Goal: Information Seeking & Learning: Learn about a topic

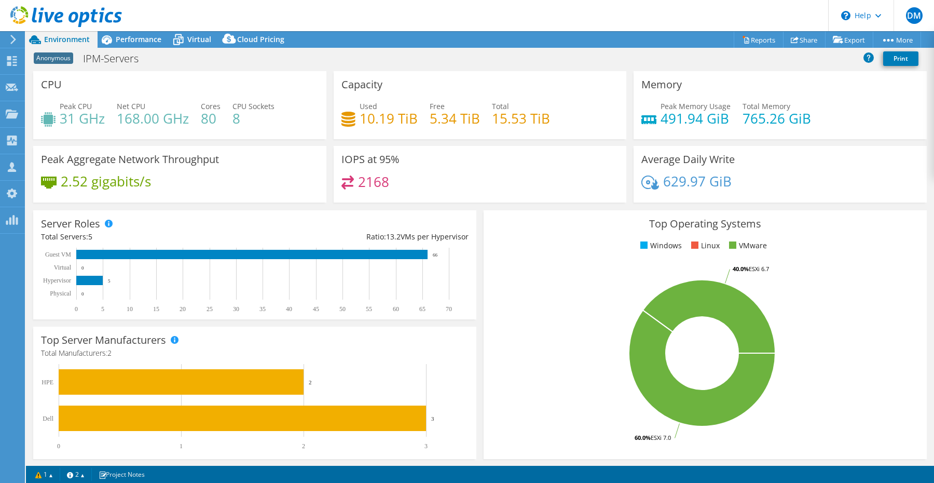
select select "USD"
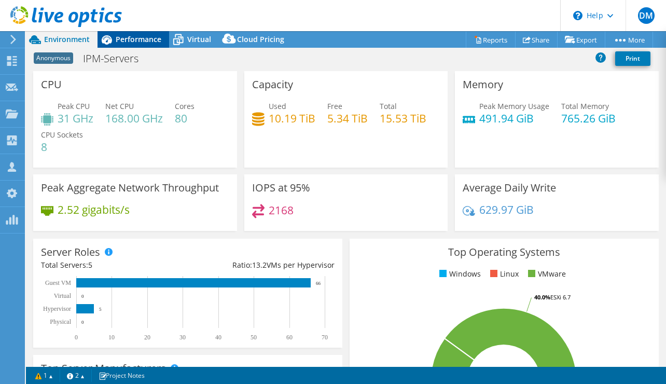
click at [148, 42] on span "Performance" at bounding box center [139, 39] width 46 height 10
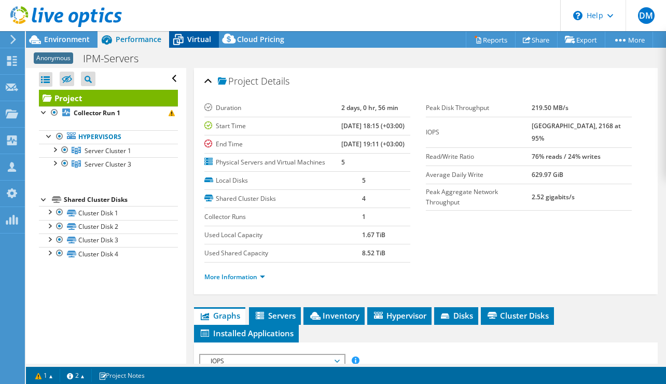
click at [185, 41] on icon at bounding box center [178, 40] width 18 height 18
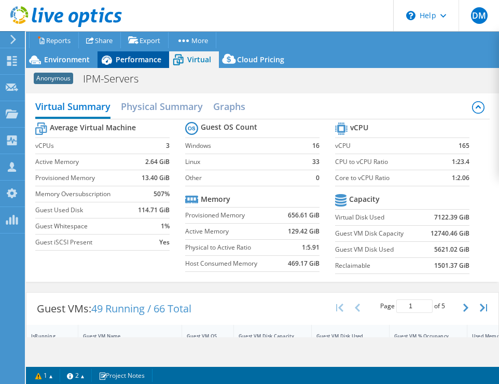
click at [120, 65] on div "Performance" at bounding box center [134, 59] width 72 height 17
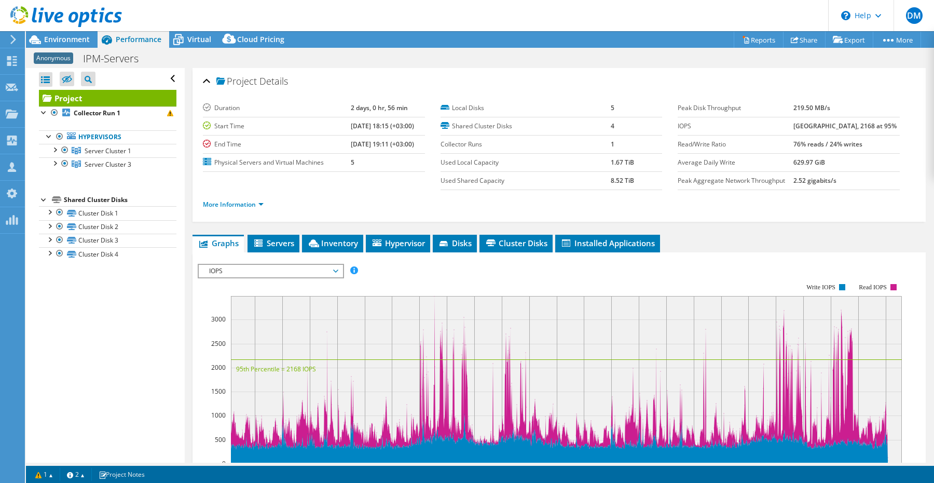
click at [313, 271] on span "IOPS" at bounding box center [270, 271] width 133 height 12
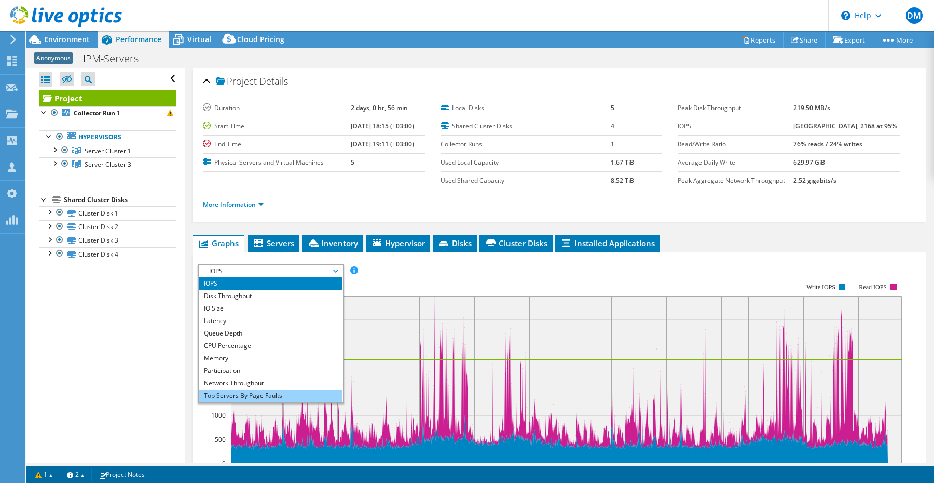
scroll to position [37, 0]
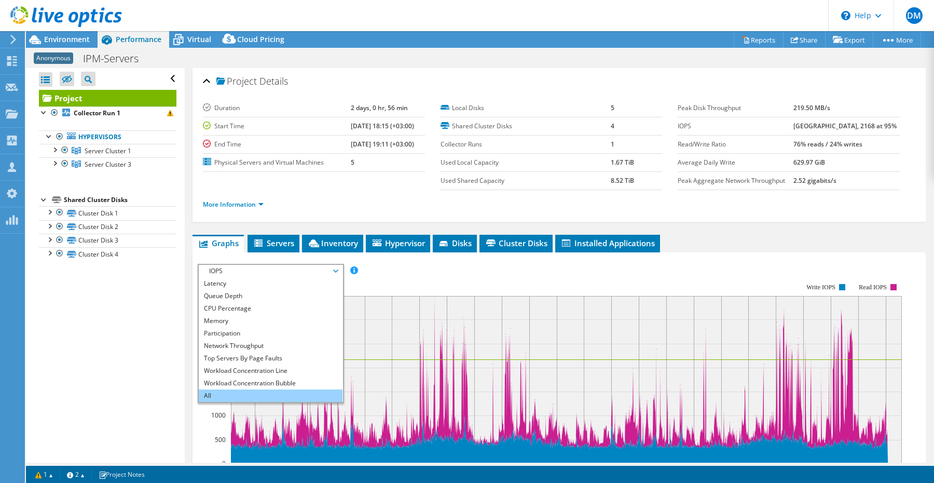
click at [268, 389] on li "All" at bounding box center [271, 395] width 144 height 12
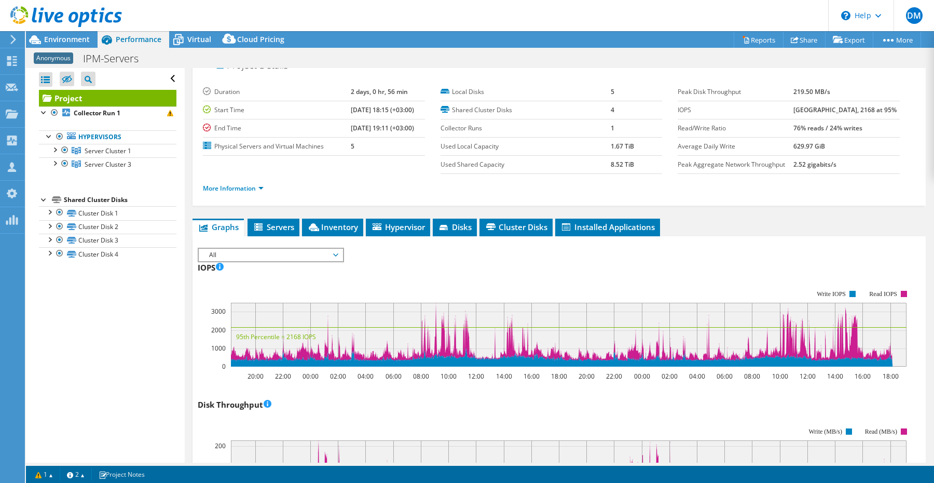
scroll to position [0, 0]
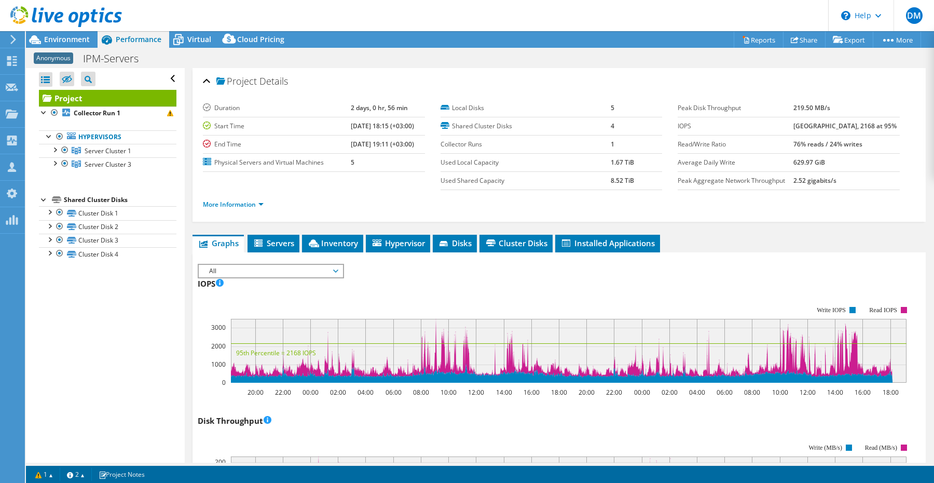
click at [273, 272] on span "All" at bounding box center [270, 271] width 133 height 12
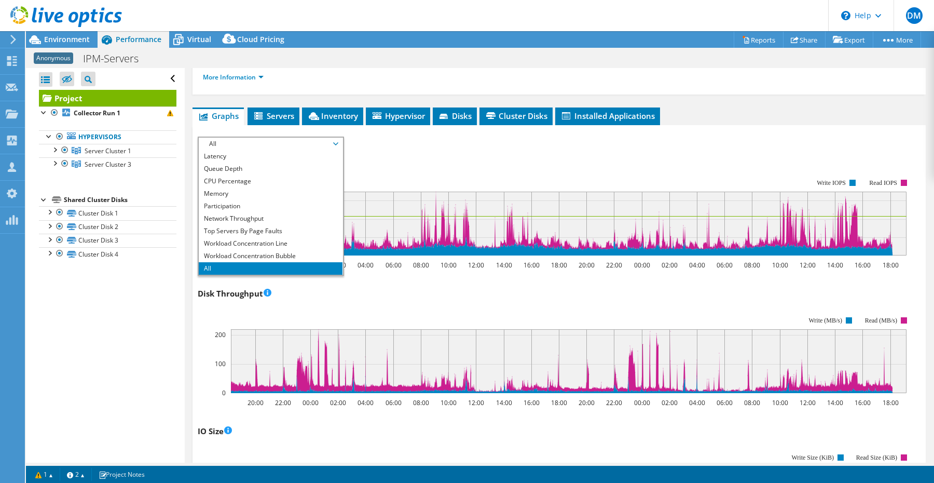
scroll to position [117, 0]
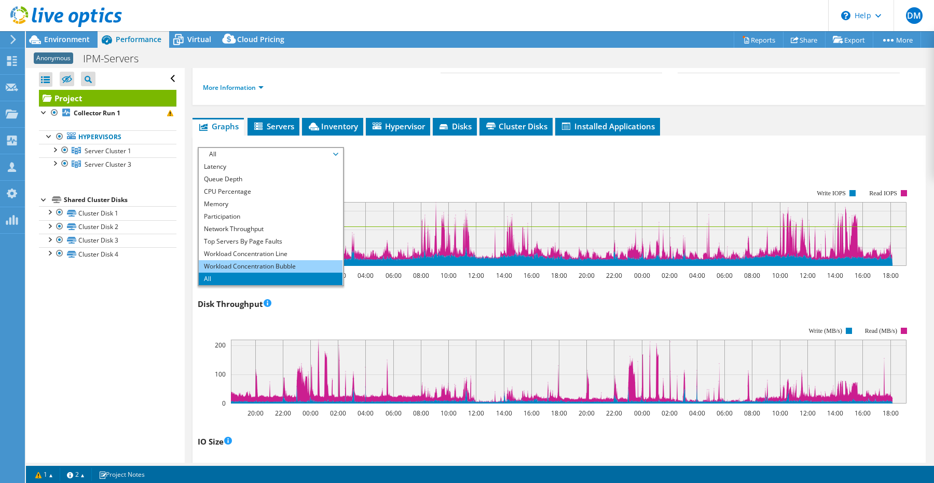
click at [269, 260] on li "Workload Concentration Bubble" at bounding box center [271, 266] width 144 height 12
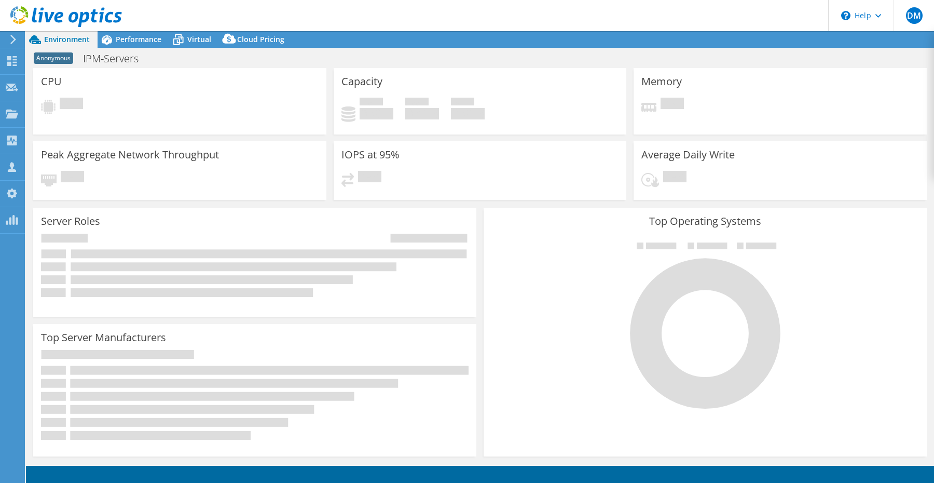
select select
select select "USD"
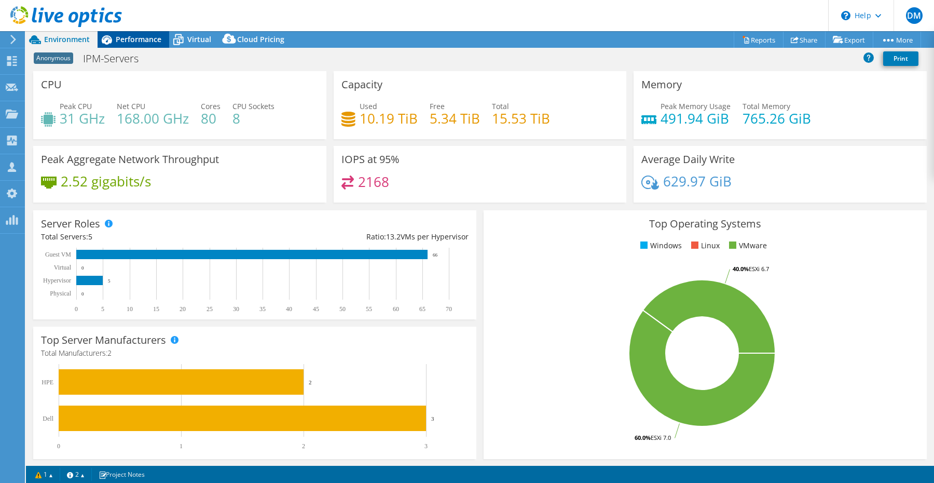
click at [138, 42] on span "Performance" at bounding box center [139, 39] width 46 height 10
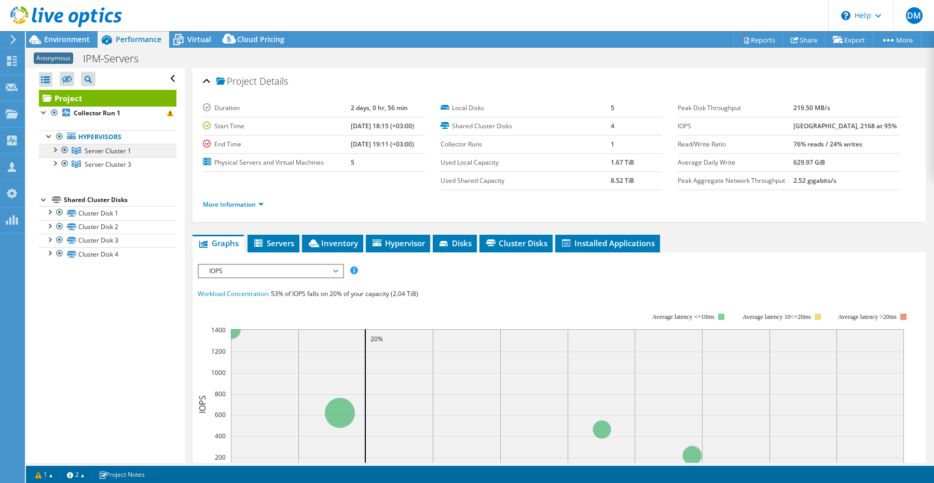
click at [46, 147] on link "Server Cluster 1" at bounding box center [108, 150] width 138 height 13
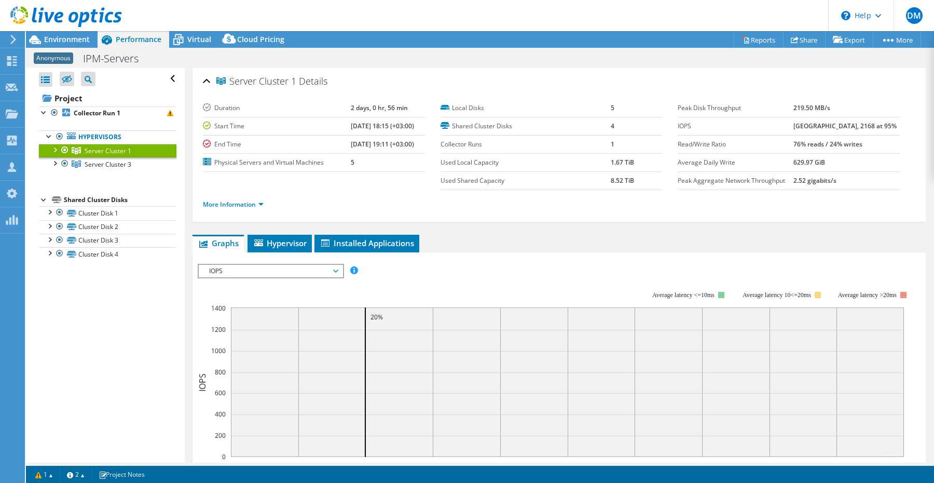
click at [57, 149] on div at bounding box center [54, 149] width 10 height 10
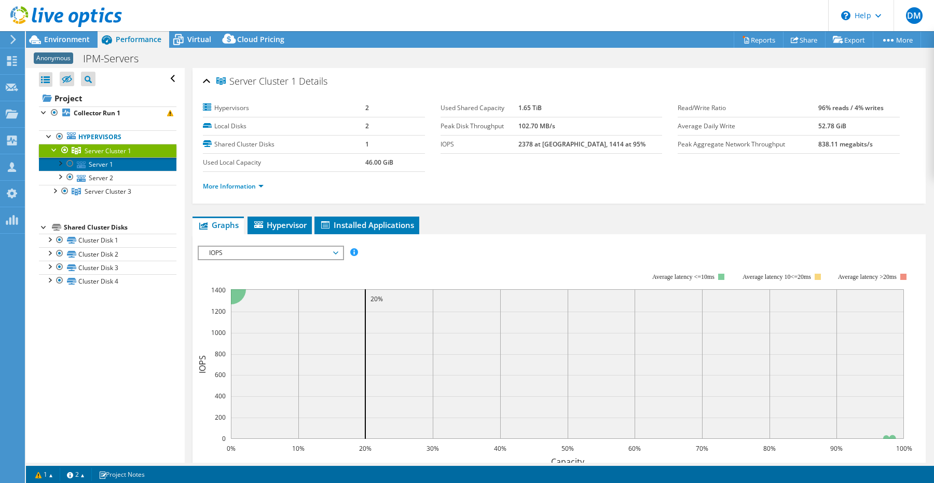
click at [100, 163] on link "Server 1" at bounding box center [108, 163] width 138 height 13
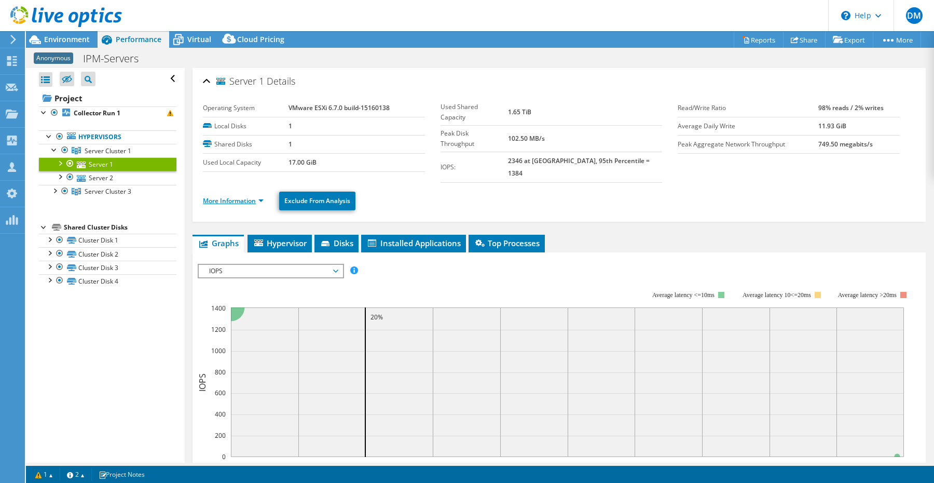
click at [261, 196] on link "More Information" at bounding box center [233, 200] width 61 height 9
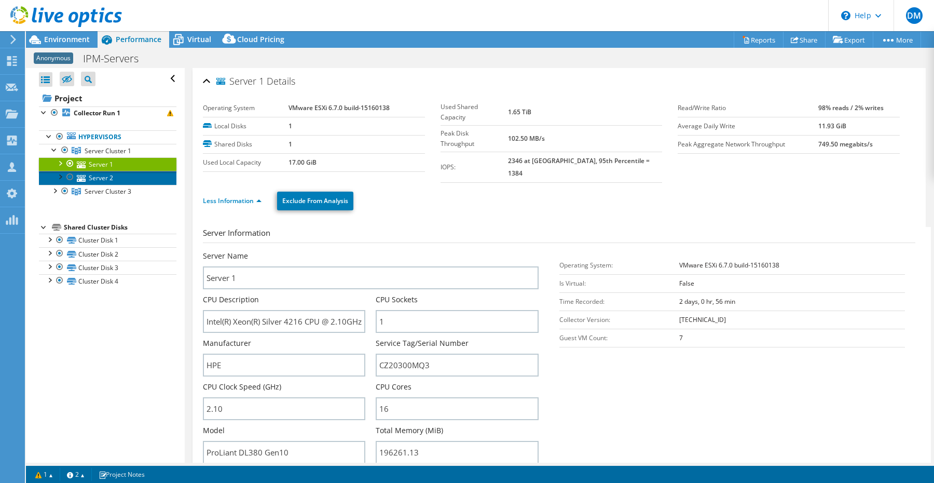
click at [98, 175] on link "Server 2" at bounding box center [108, 177] width 138 height 13
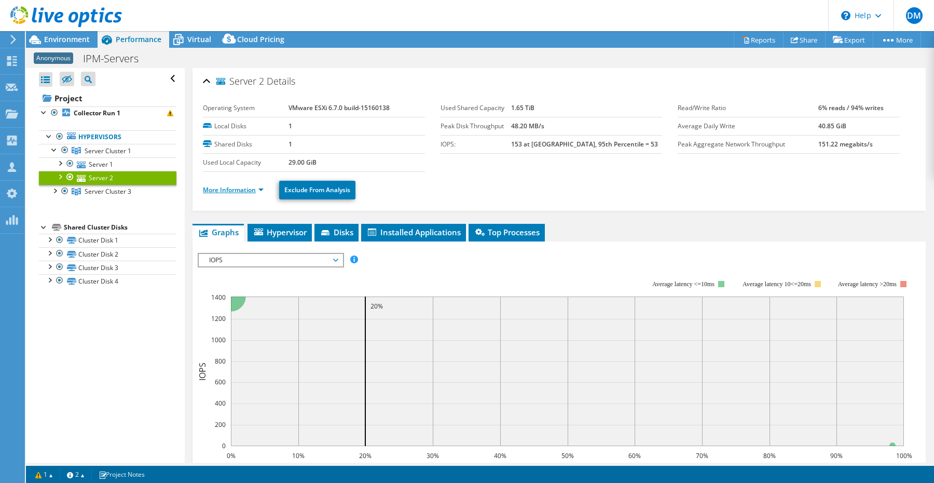
click at [235, 189] on link "More Information" at bounding box center [233, 189] width 61 height 9
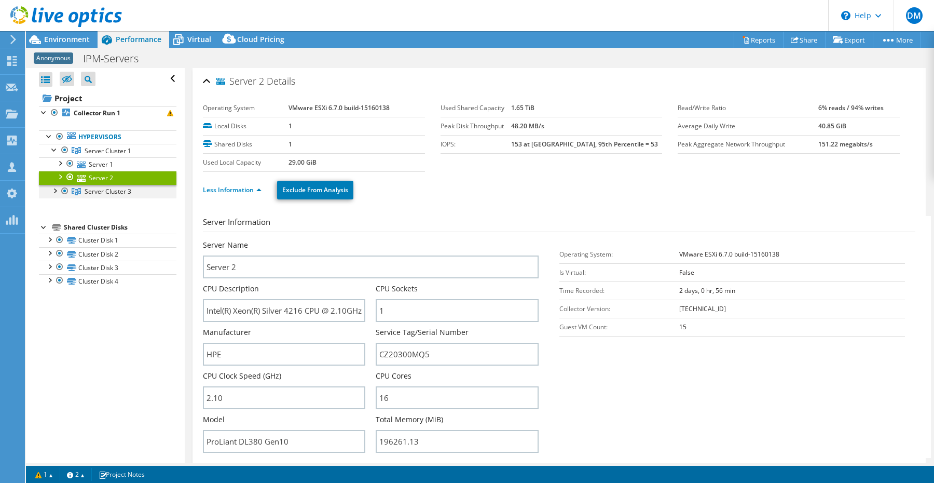
click at [54, 189] on div at bounding box center [54, 190] width 10 height 10
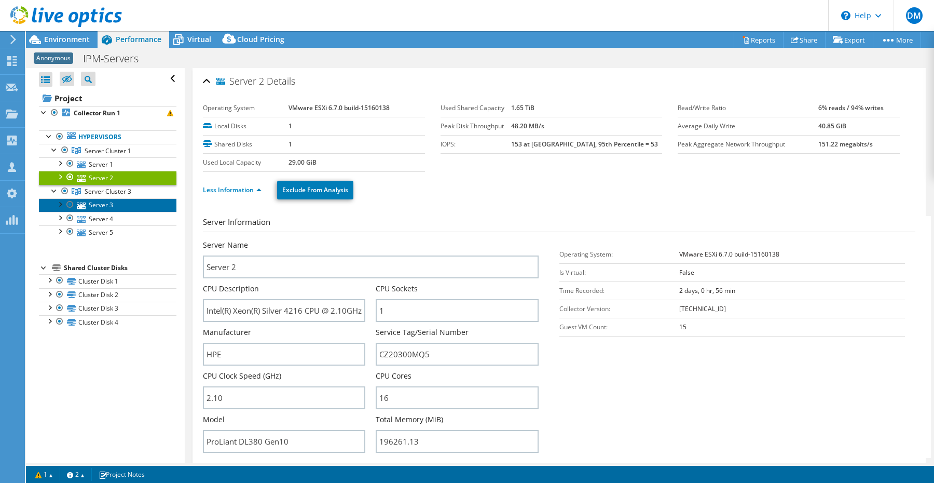
click at [100, 204] on link "Server 3" at bounding box center [108, 204] width 138 height 13
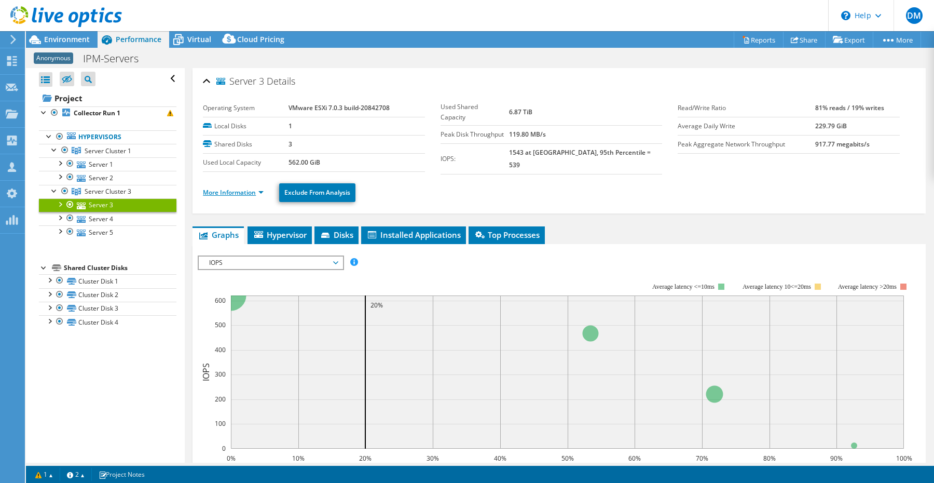
click at [233, 188] on link "More Information" at bounding box center [233, 192] width 61 height 9
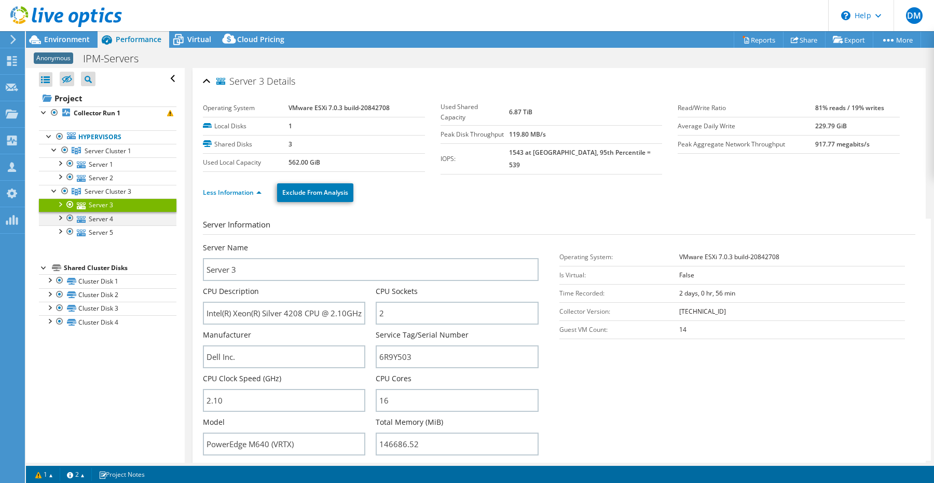
click at [59, 217] on div at bounding box center [59, 217] width 10 height 10
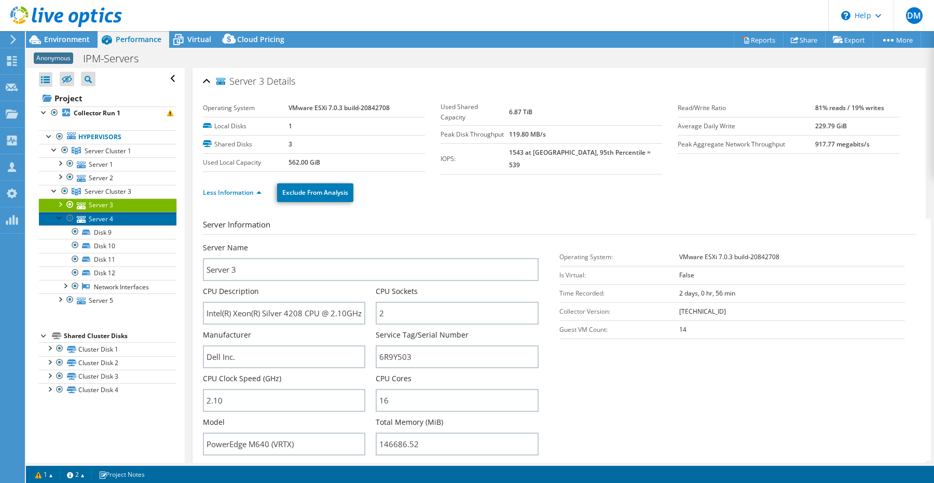
click at [104, 218] on link "Server 4" at bounding box center [108, 218] width 138 height 13
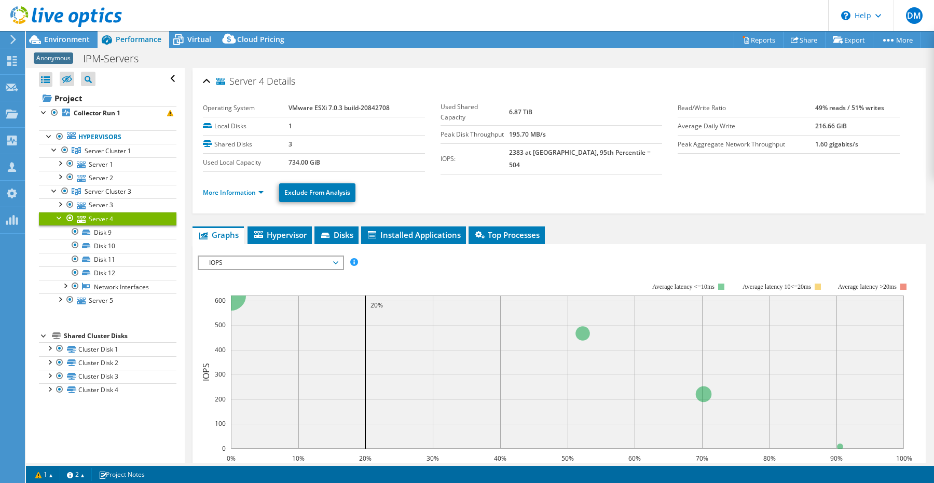
click at [234, 194] on li "More Information" at bounding box center [236, 192] width 67 height 11
click at [225, 190] on link "More Information" at bounding box center [233, 192] width 61 height 9
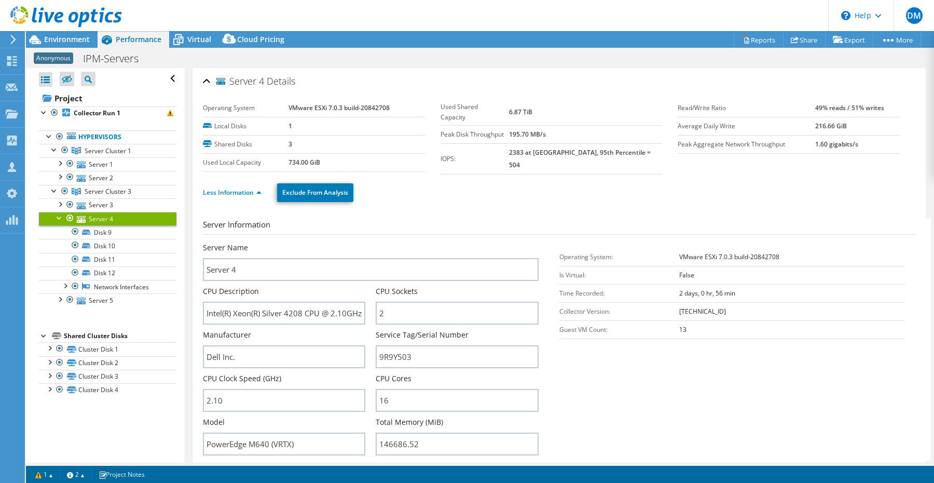
click at [60, 216] on div at bounding box center [59, 217] width 10 height 10
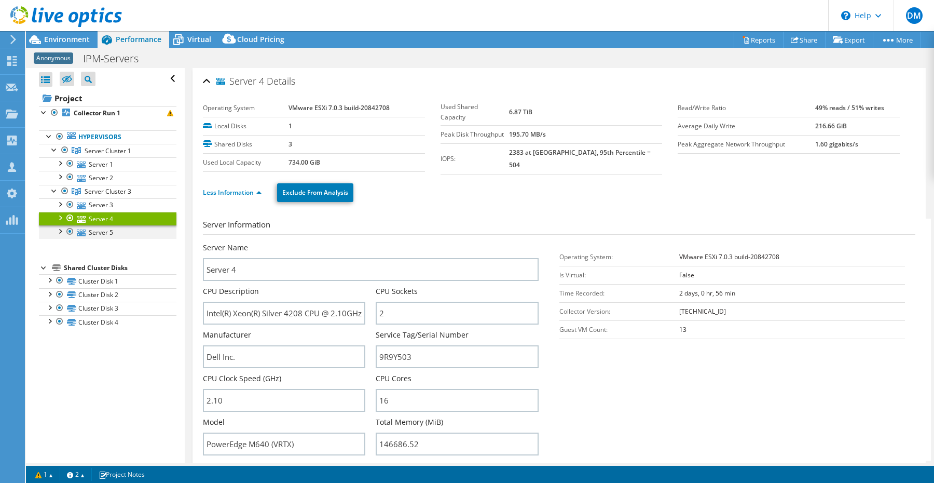
click at [60, 231] on div at bounding box center [59, 230] width 10 height 10
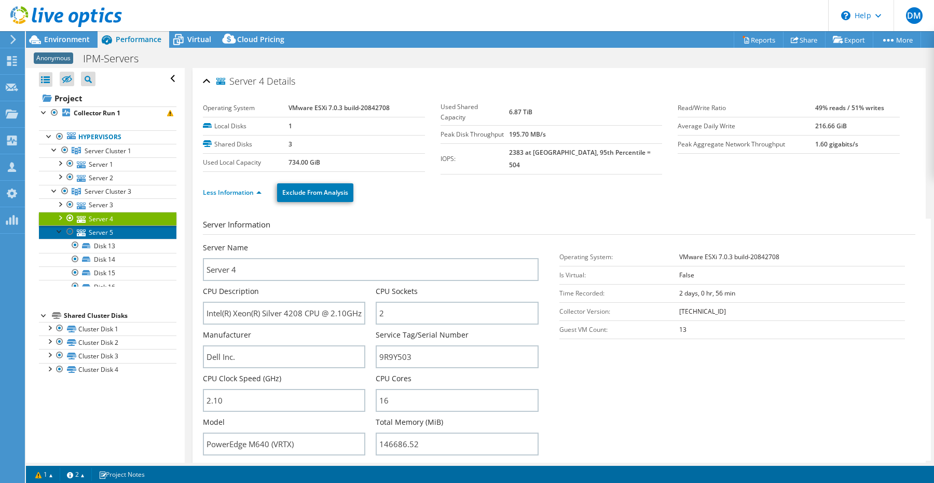
click at [92, 231] on link "Server 5" at bounding box center [108, 231] width 138 height 13
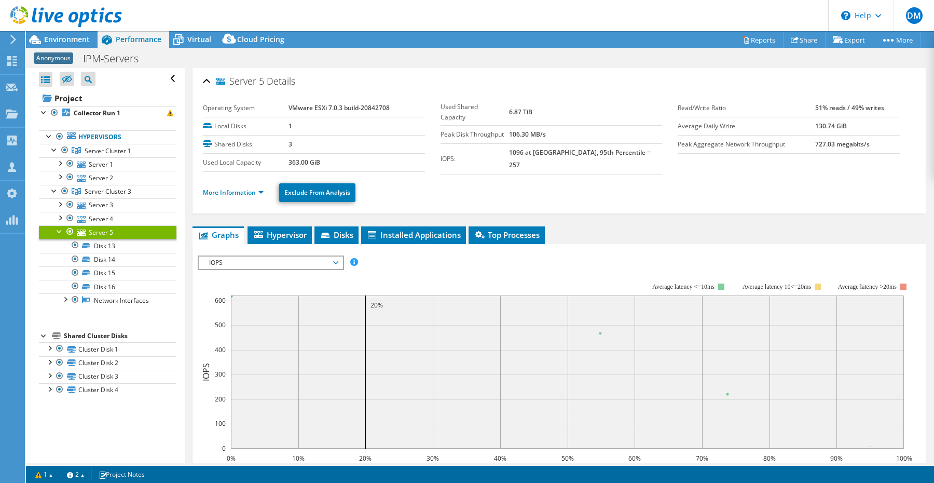
click at [59, 229] on div at bounding box center [59, 230] width 10 height 10
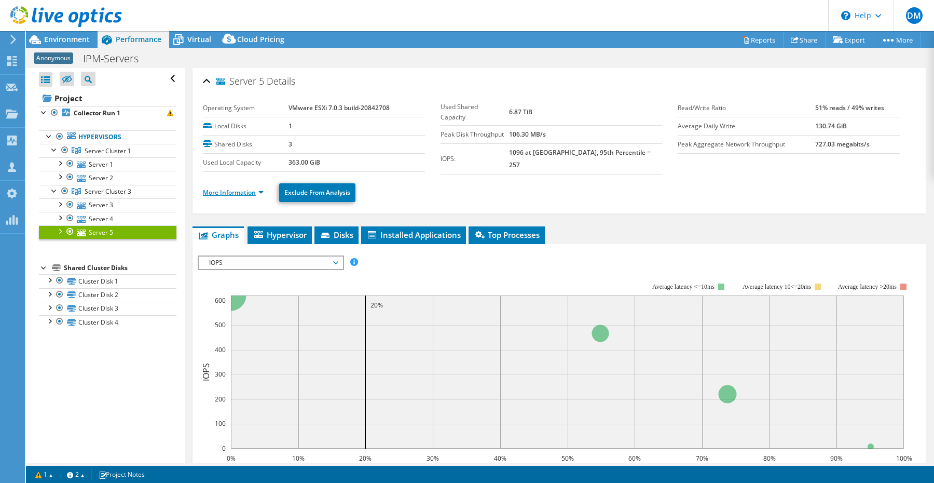
click at [237, 190] on link "More Information" at bounding box center [233, 192] width 61 height 9
